Goal: Task Accomplishment & Management: Manage account settings

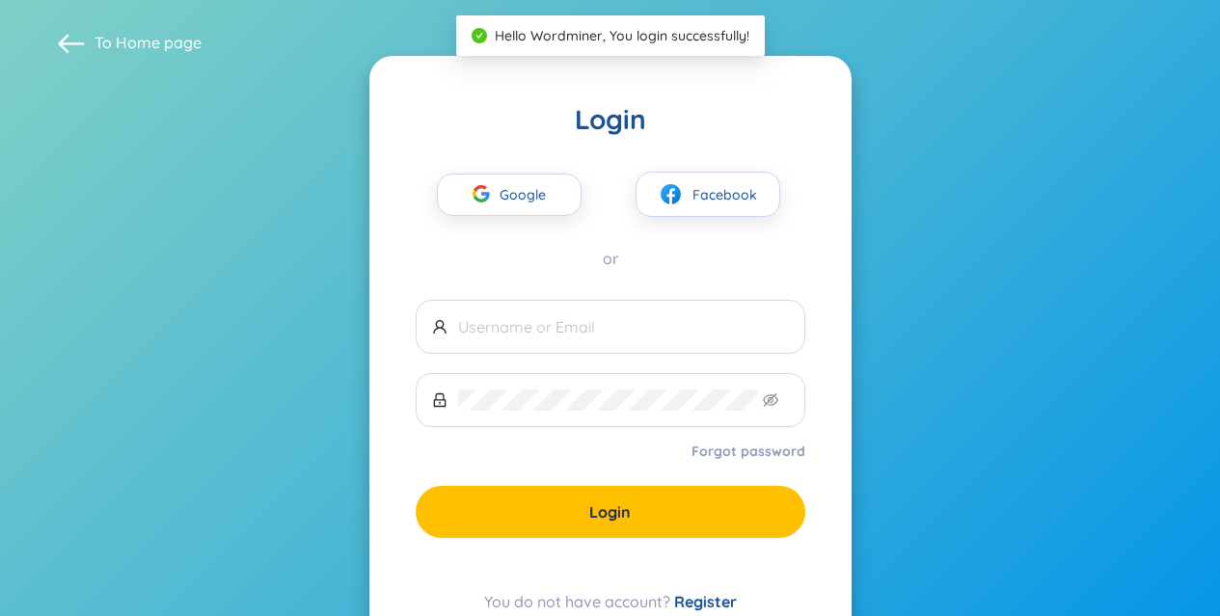
type input "kimanh.hvga3112@gmail.com"
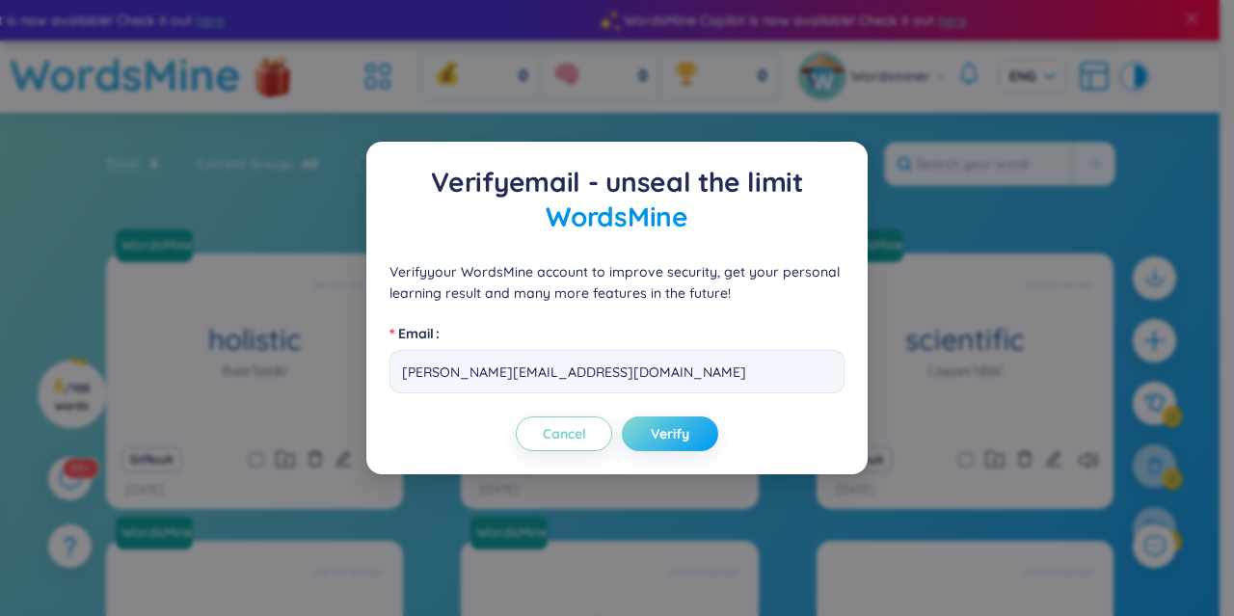
click at [648, 432] on button "Verify" at bounding box center [670, 434] width 96 height 35
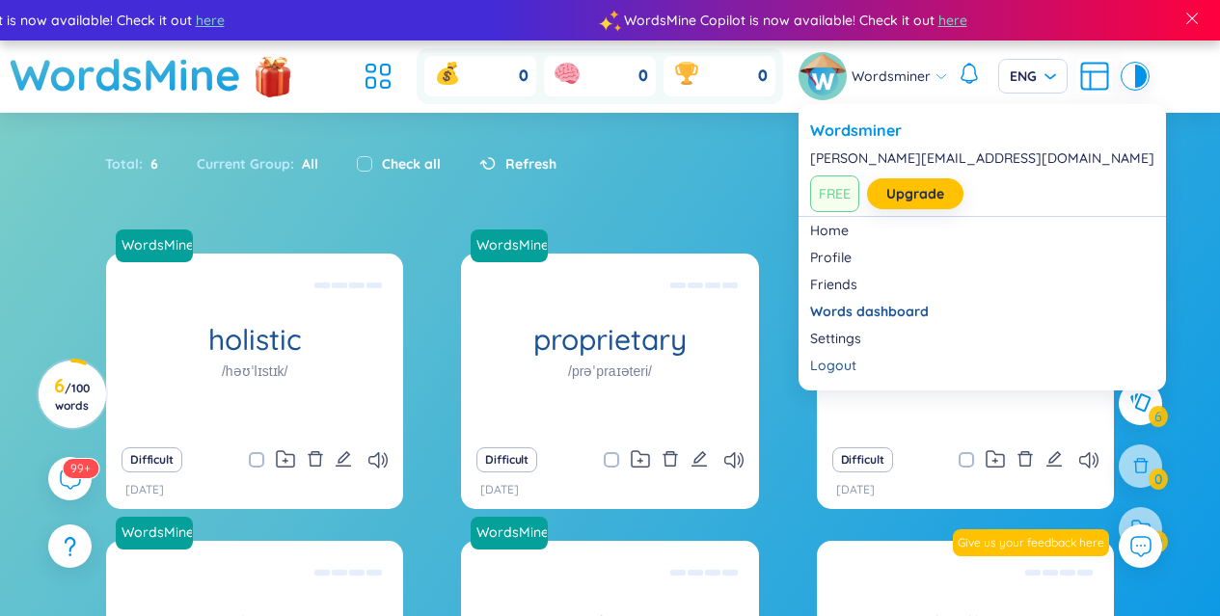
click at [899, 72] on span "Wordsminer" at bounding box center [890, 76] width 79 height 21
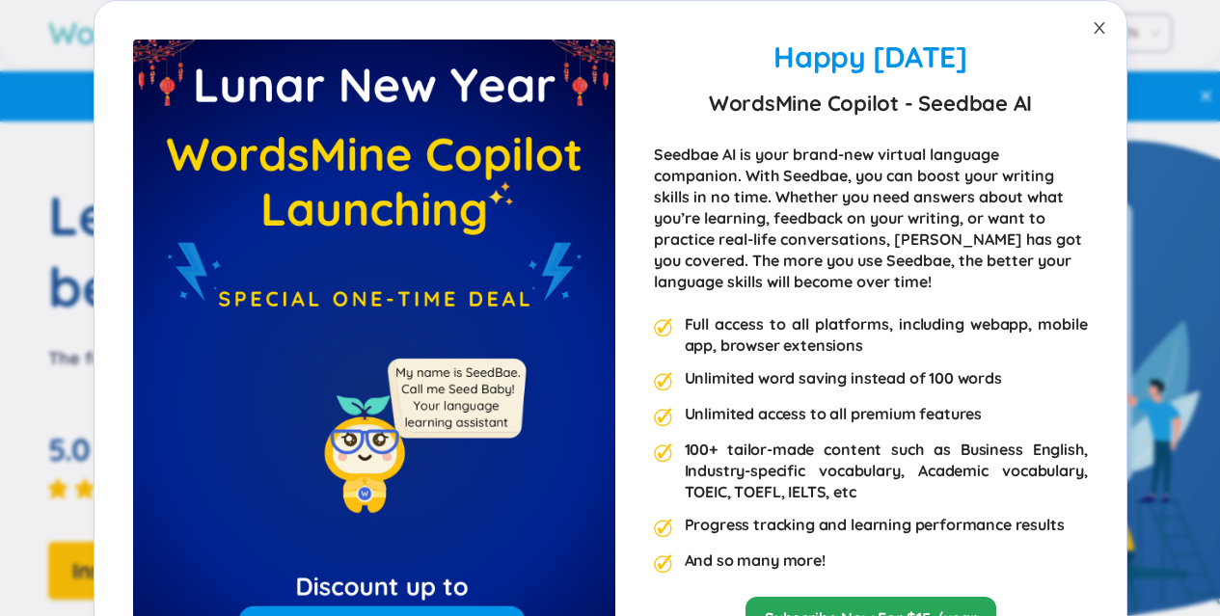
click at [1094, 28] on icon "close" at bounding box center [1098, 27] width 15 height 15
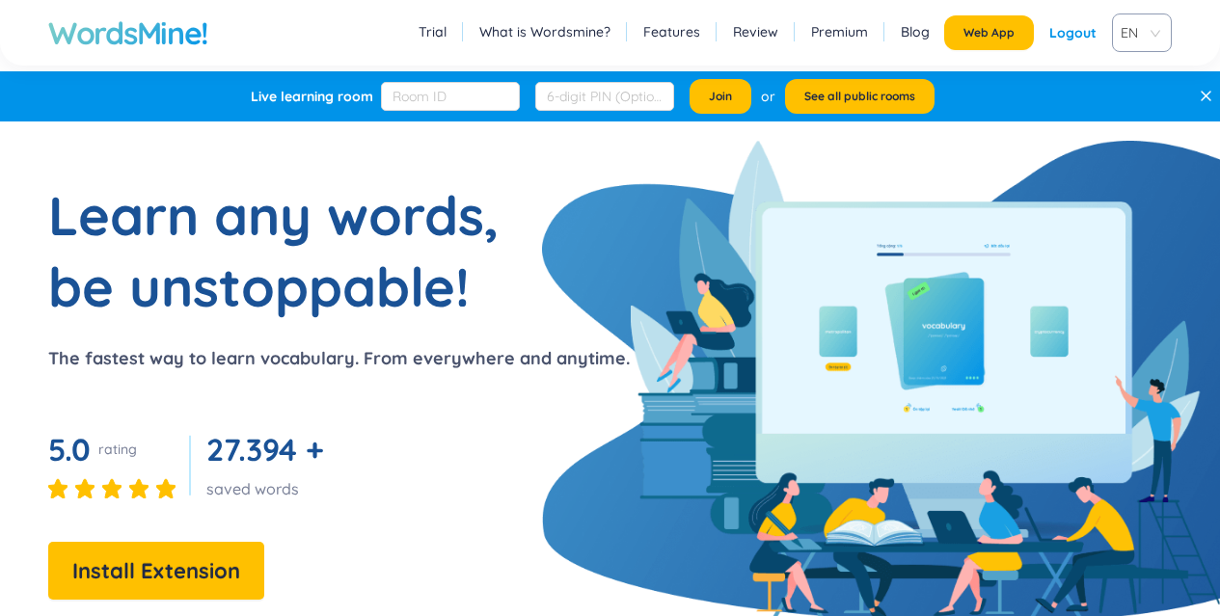
click at [356, 221] on h1 "Learn any words, be unstoppable!" at bounding box center [289, 250] width 482 height 143
